Goal: Navigation & Orientation: Find specific page/section

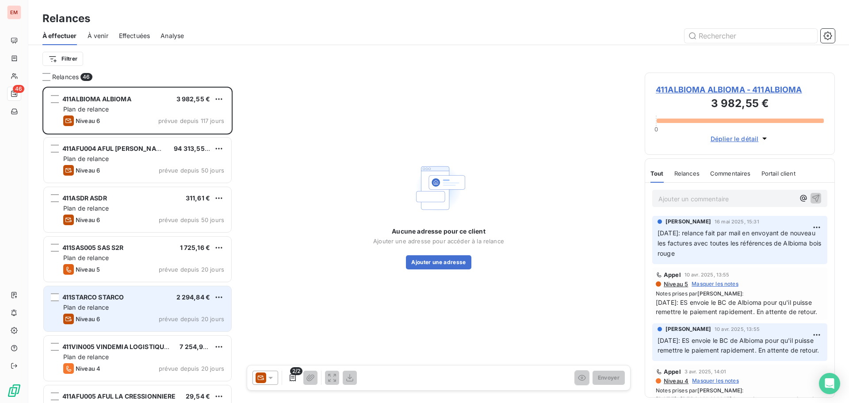
scroll to position [309, 183]
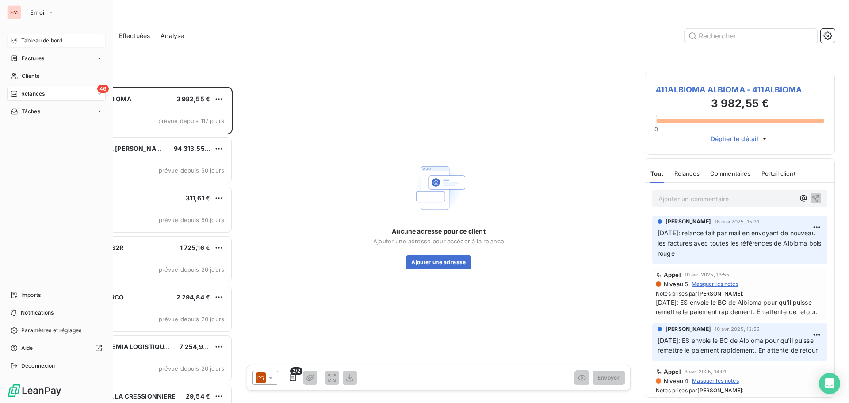
click at [15, 38] on icon at bounding box center [14, 40] width 7 height 7
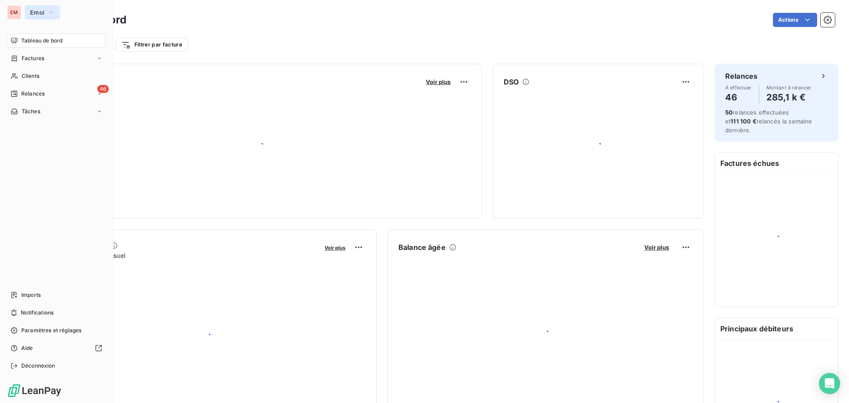
click at [35, 11] on span "Emoi" at bounding box center [37, 12] width 14 height 7
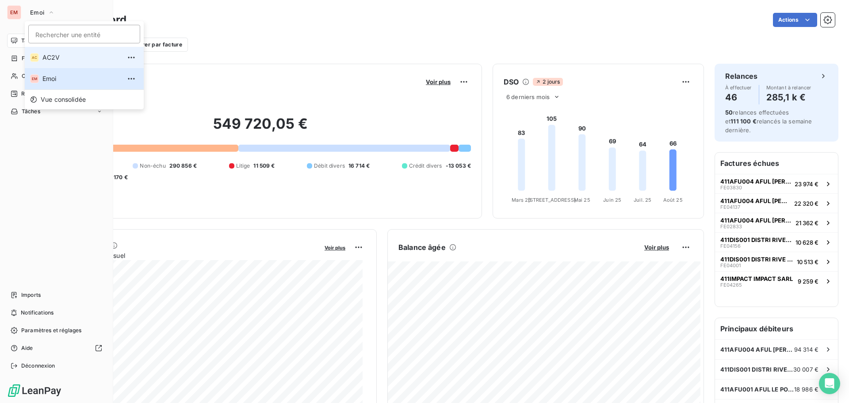
click at [46, 60] on span "AC2V" at bounding box center [81, 57] width 78 height 9
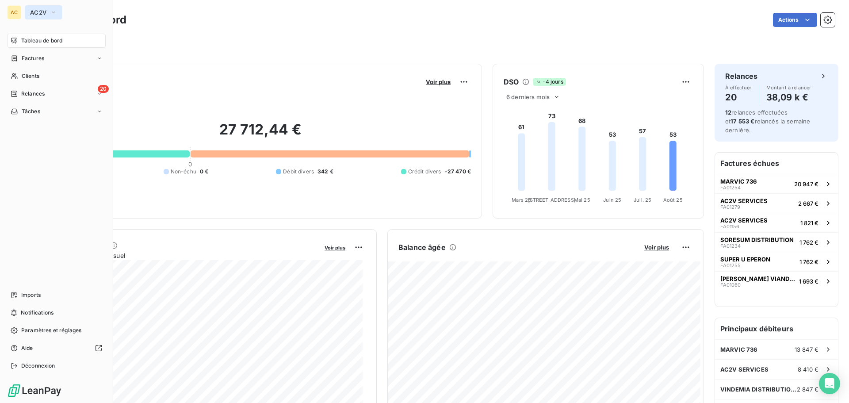
click at [38, 10] on span "AC2V" at bounding box center [38, 12] width 16 height 7
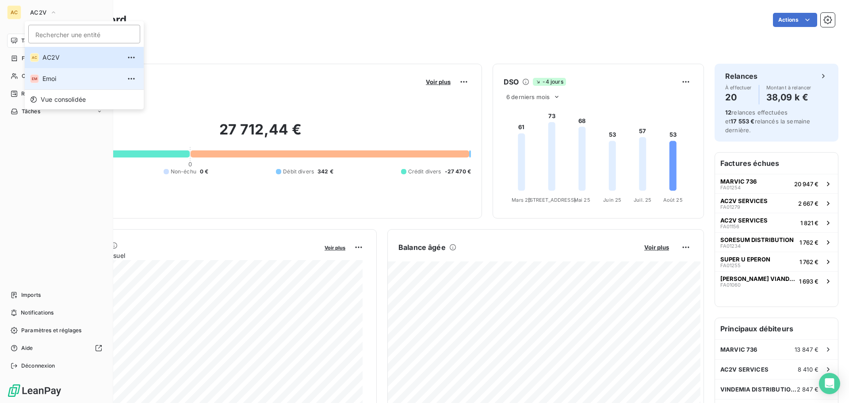
click at [60, 77] on span "Emoi" at bounding box center [81, 78] width 78 height 9
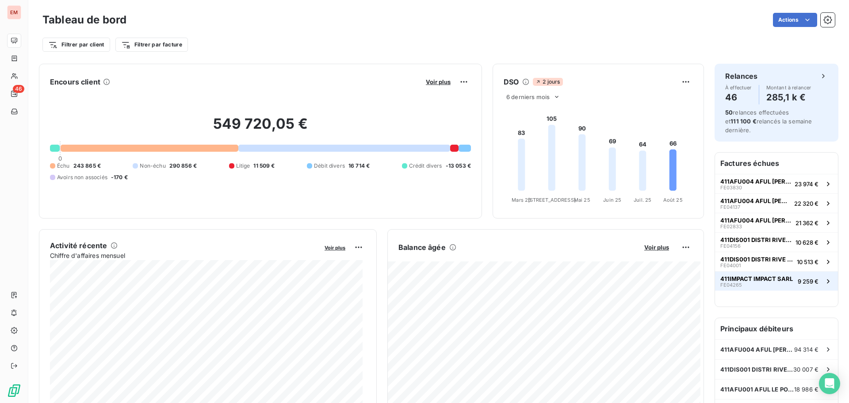
click at [747, 275] on div "411IMPACT IMPACT SARL FE04265" at bounding box center [756, 281] width 72 height 12
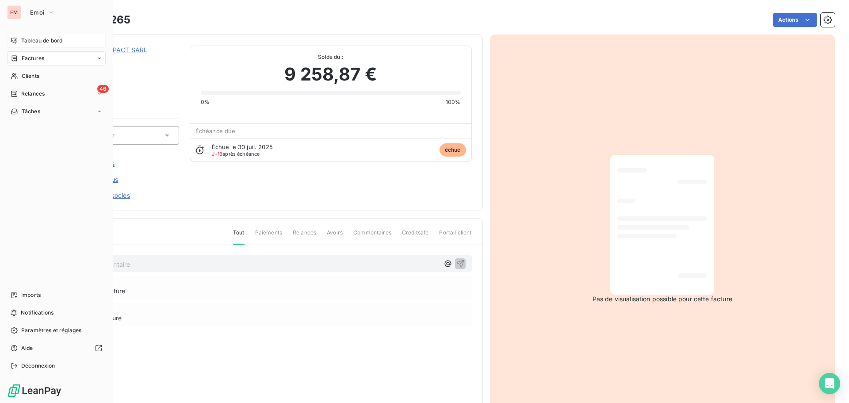
click at [18, 44] on div "Tableau de bord" at bounding box center [56, 41] width 99 height 14
